Goal: Ask a question: Seek information or help from site administrators or community

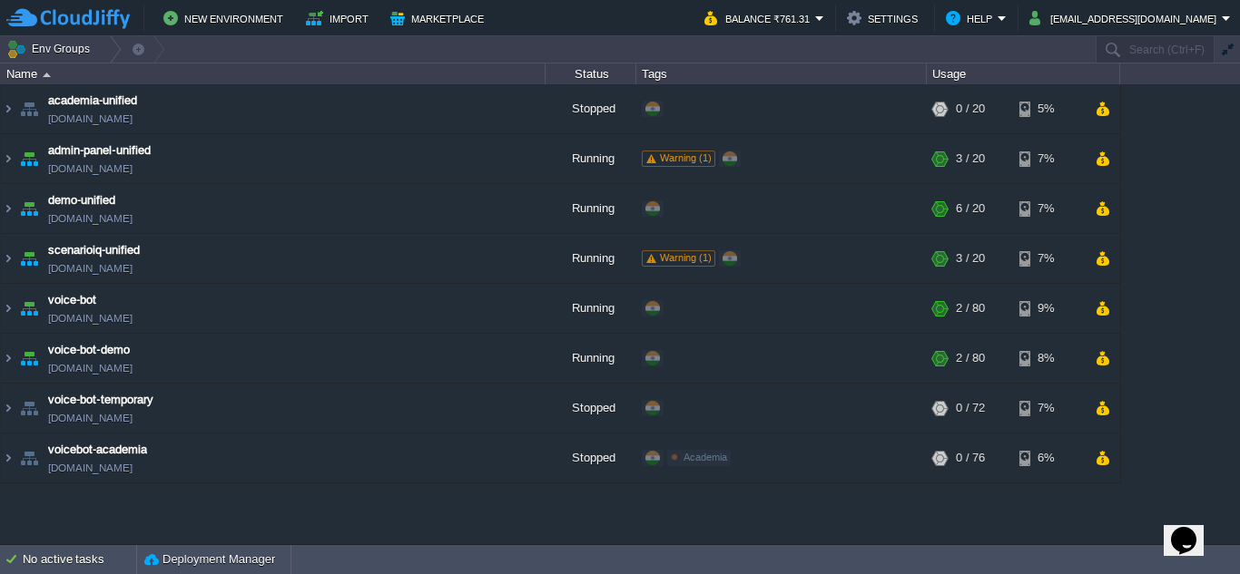
click at [1198, 531] on icon "Opens Chat This icon Opens the chat window." at bounding box center [1183, 540] width 29 height 29
drag, startPoint x: 994, startPoint y: 255, endPoint x: 938, endPoint y: 251, distance: 55.5
type input "[EMAIL_ADDRESS][DOMAIN_NAME]"
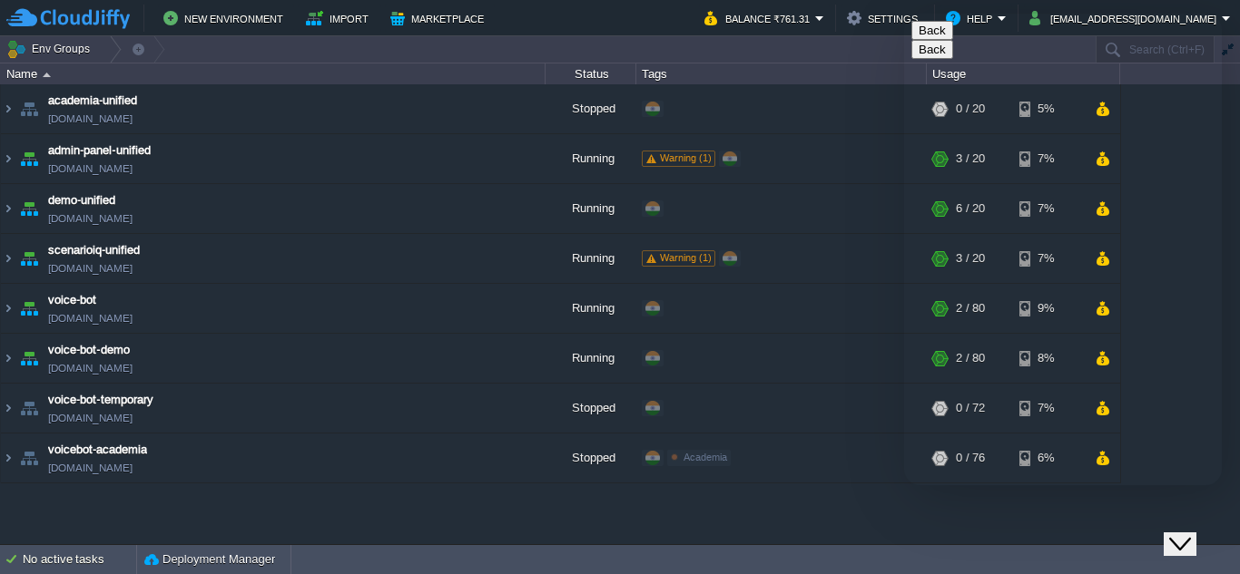
type input "919373133117"
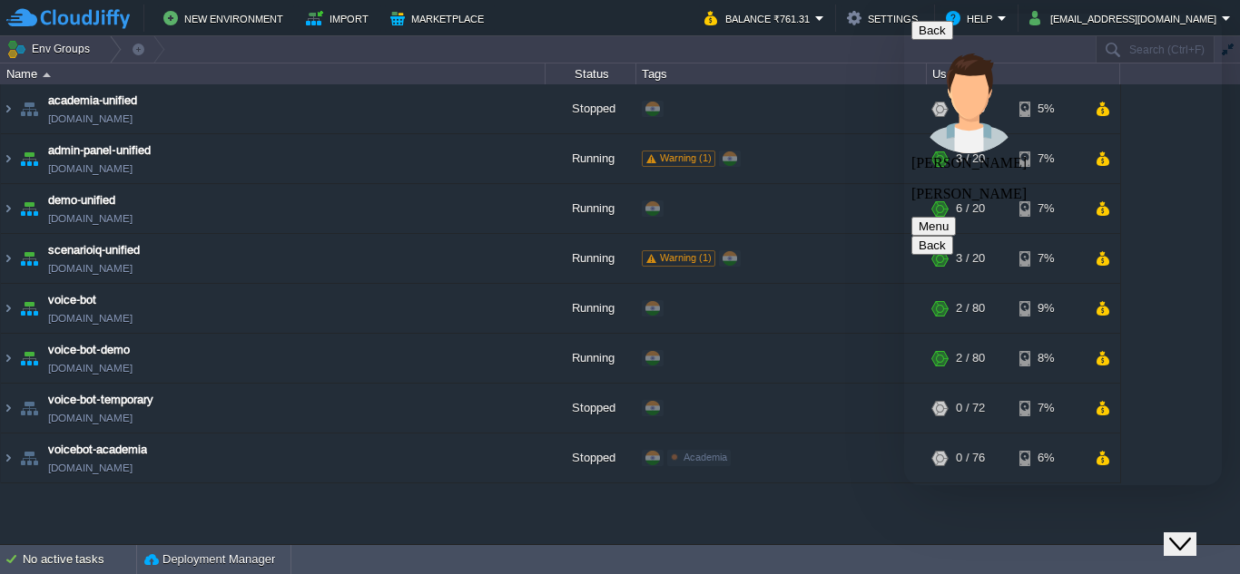
paste textarea "@CBqd656f:Y0Fc"
type textarea "@CBqd656f:Y0Fc"
